Goal: Task Accomplishment & Management: Use online tool/utility

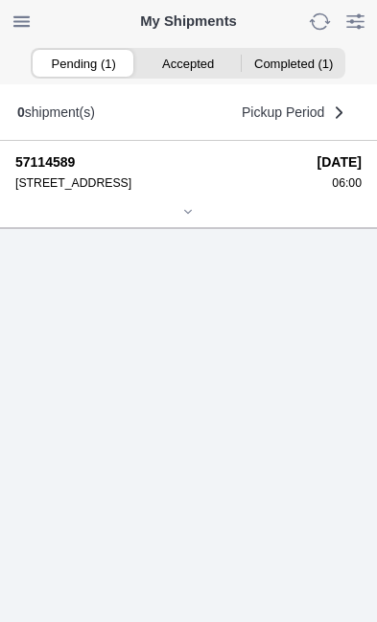
click at [188, 213] on icon at bounding box center [188, 211] width 7 height 3
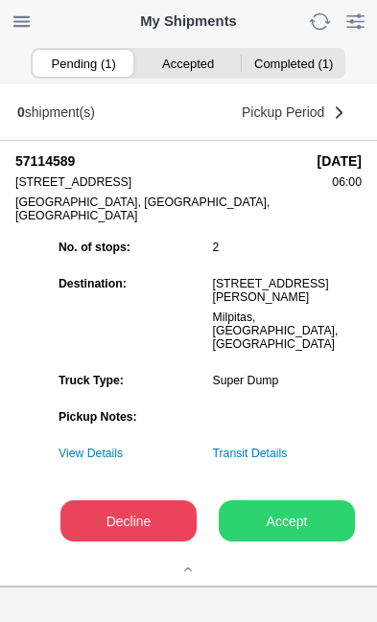
scroll to position [238, 0]
click at [0, 0] on slot "Accept" at bounding box center [0, 0] width 0 height 0
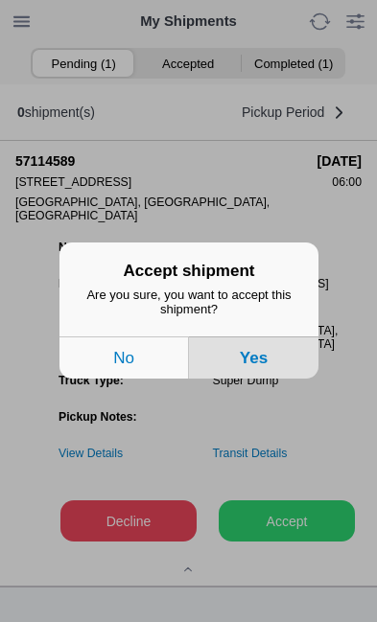
click at [274, 375] on button "Yes" at bounding box center [253, 359] width 129 height 42
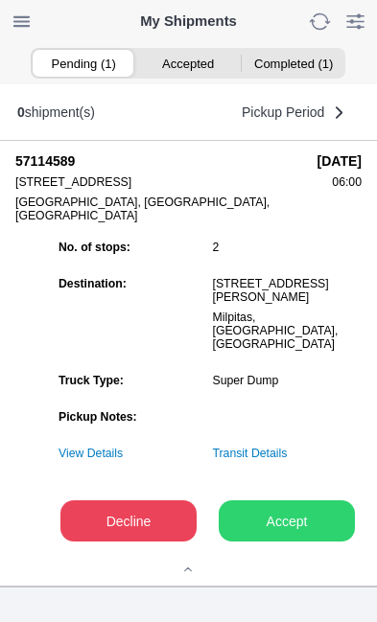
scroll to position [1, 0]
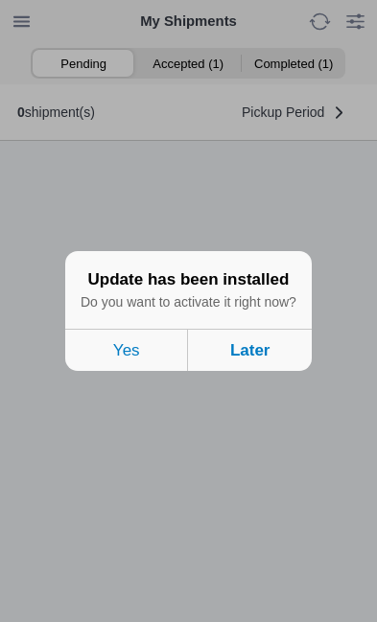
click at [263, 371] on button "Later" at bounding box center [250, 350] width 123 height 42
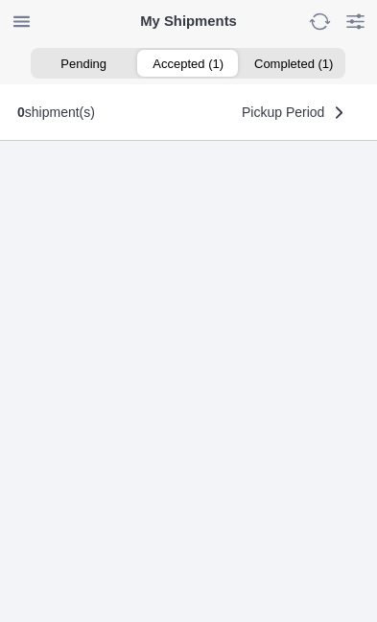
click at [184, 65] on ion-segment-button "Accepted (1)" at bounding box center [188, 63] width 105 height 27
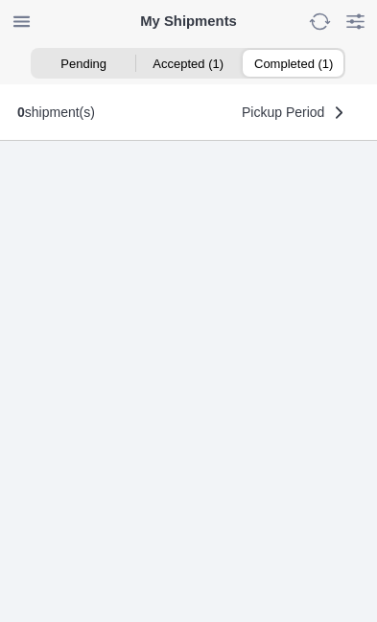
click at [297, 65] on ion-segment-button "Completed (1)" at bounding box center [293, 63] width 105 height 27
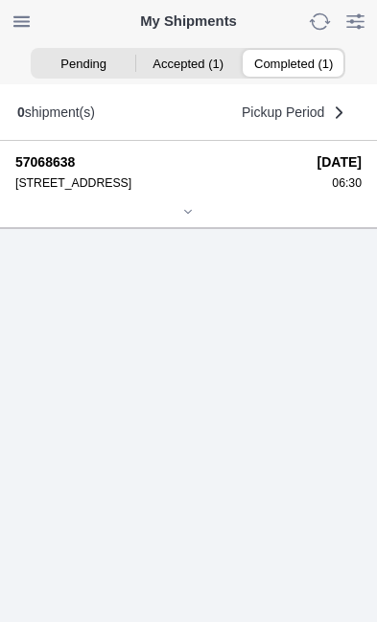
click at [197, 221] on div at bounding box center [188, 213] width 346 height 14
